Goal: Task Accomplishment & Management: Manage account settings

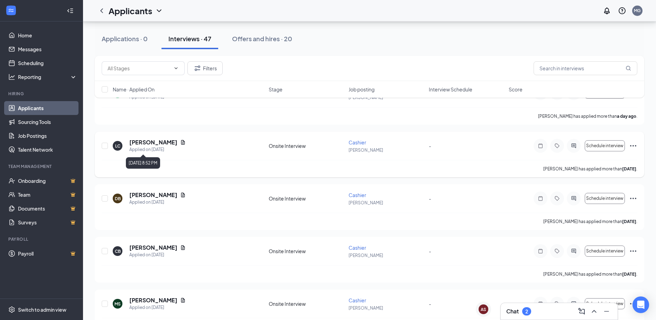
scroll to position [104, 0]
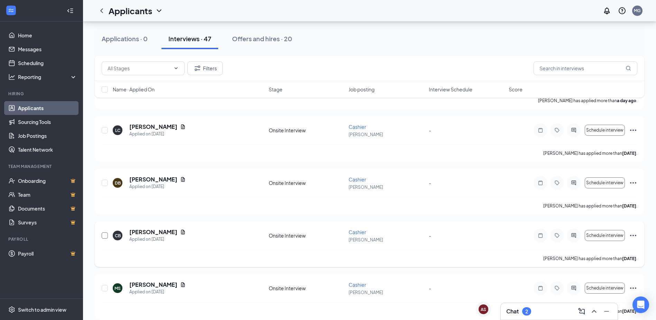
click at [105, 237] on input "checkbox" at bounding box center [105, 235] width 6 height 6
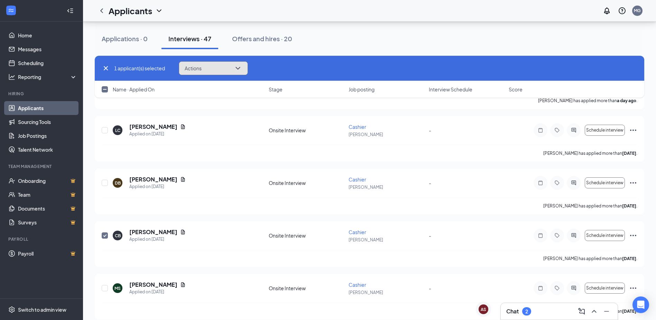
click at [242, 68] on icon "ChevronDown" at bounding box center [238, 68] width 8 height 8
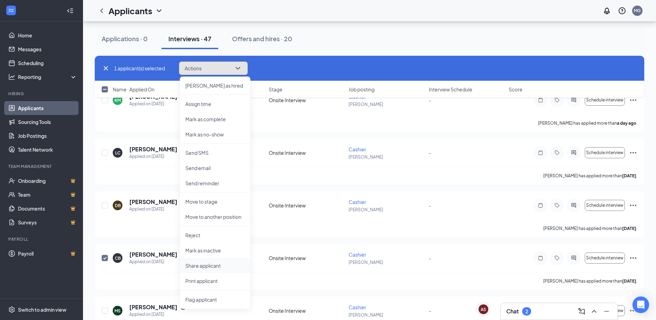
scroll to position [69, 0]
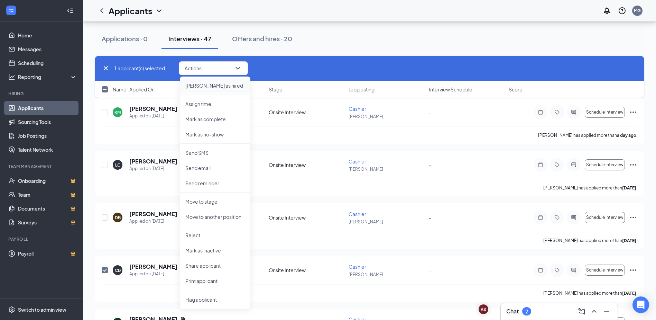
click at [203, 88] on p "[PERSON_NAME] as hired" at bounding box center [214, 85] width 59 height 7
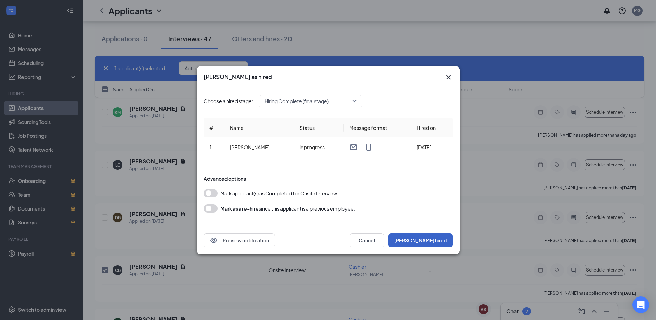
click at [433, 234] on button "[PERSON_NAME] hired" at bounding box center [420, 240] width 64 height 14
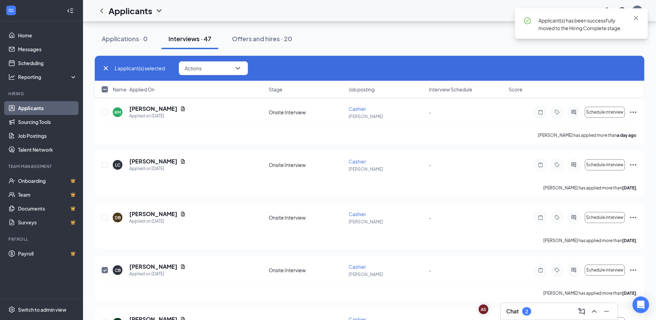
click at [543, 316] on div "Chat 2" at bounding box center [559, 310] width 106 height 11
checkbox input "false"
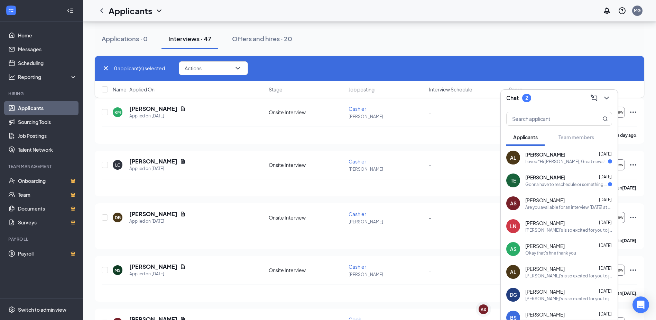
click at [558, 155] on span "[PERSON_NAME]" at bounding box center [545, 154] width 40 height 7
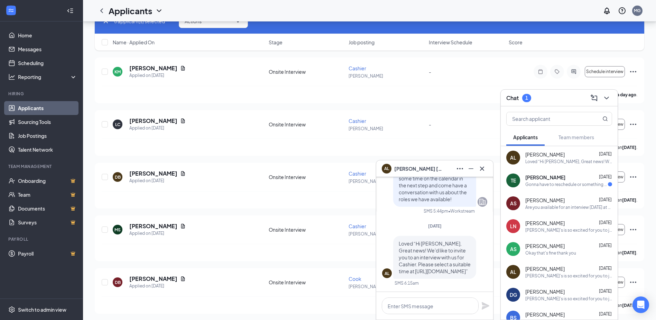
scroll to position [208, 0]
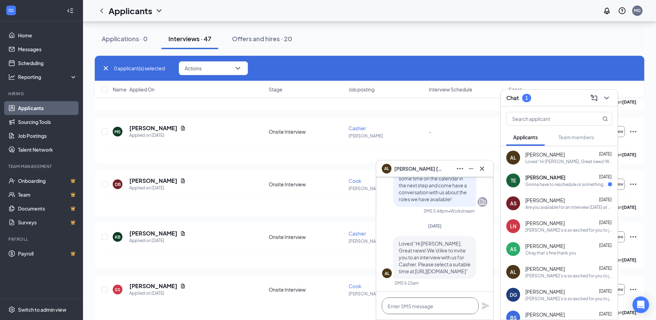
click at [425, 309] on textarea at bounding box center [430, 305] width 97 height 17
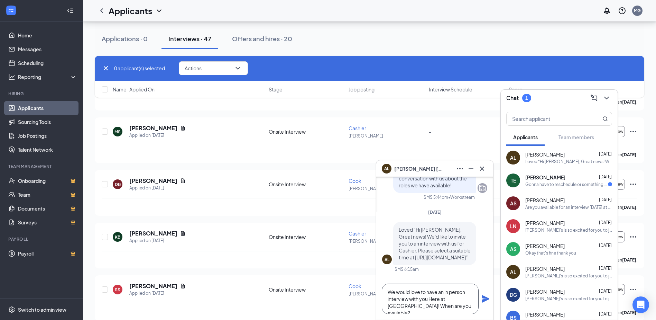
type textarea "We would love to have an in person interview with you Here at [GEOGRAPHIC_DATA]…"
click at [487, 295] on icon "Plane" at bounding box center [485, 298] width 8 height 8
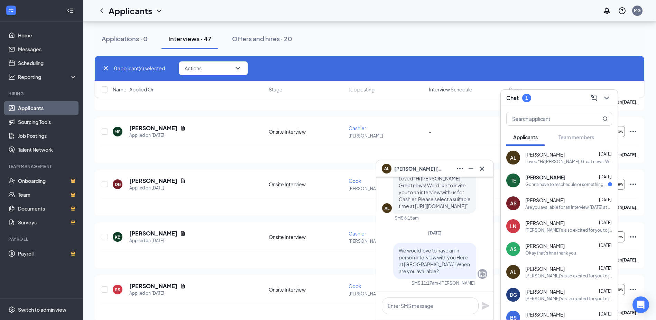
scroll to position [0, 0]
click at [553, 181] on div "Gonna have to reschedule or something my main job is having us work over [DATE]…" at bounding box center [566, 184] width 83 height 6
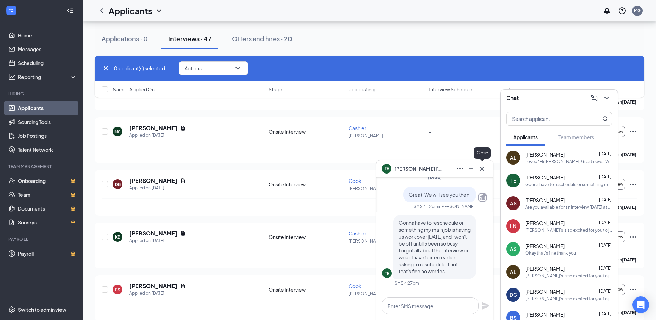
click at [483, 171] on icon "Cross" at bounding box center [482, 168] width 8 height 8
